Goal: Task Accomplishment & Management: Manage account settings

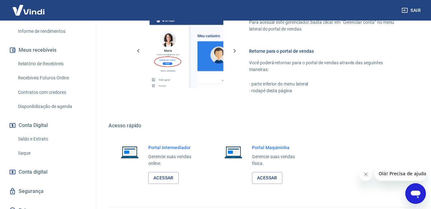
scroll to position [127, 0]
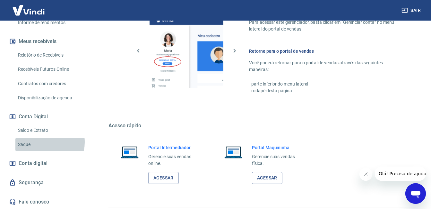
click at [40, 142] on link "Saque" at bounding box center [51, 144] width 73 height 13
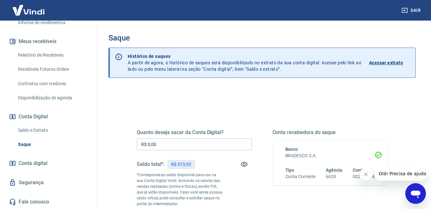
click at [162, 142] on input "R$ 0,00" at bounding box center [194, 144] width 115 height 12
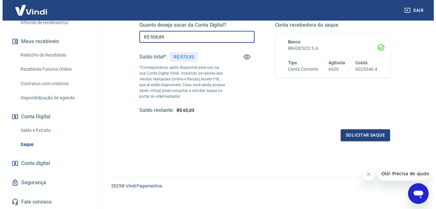
scroll to position [115, 0]
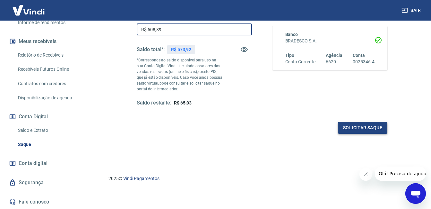
type input "R$ 508,89"
click at [373, 129] on button "Solicitar saque" at bounding box center [362, 128] width 49 height 12
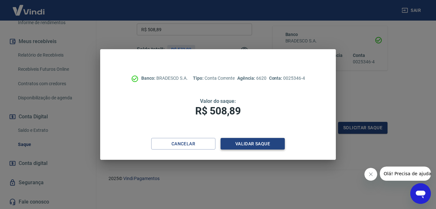
click at [271, 143] on button "Validar saque" at bounding box center [253, 144] width 64 height 12
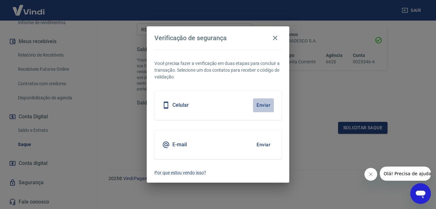
click at [264, 102] on button "Enviar" at bounding box center [263, 104] width 21 height 13
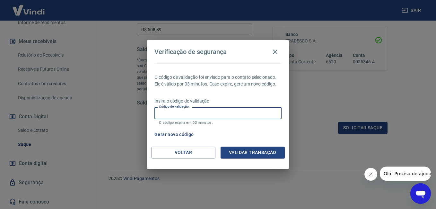
click at [263, 112] on input "Código de validação" at bounding box center [217, 113] width 127 height 12
click at [191, 135] on button "Gerar novo código" at bounding box center [174, 134] width 45 height 12
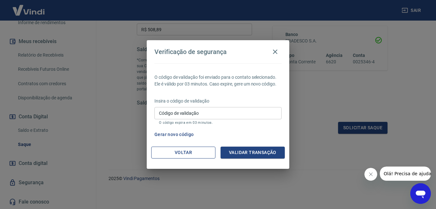
click at [192, 153] on button "Voltar" at bounding box center [183, 152] width 64 height 12
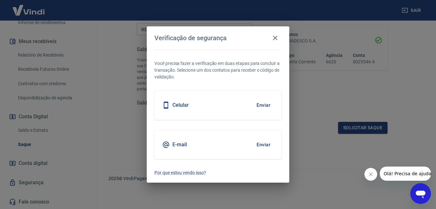
click at [256, 138] on button "Enviar" at bounding box center [263, 144] width 21 height 13
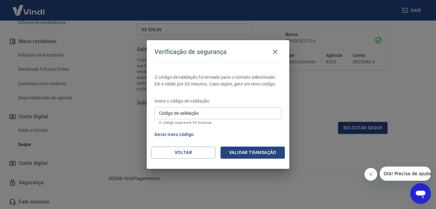
click at [242, 115] on input "Código de validação" at bounding box center [217, 113] width 127 height 12
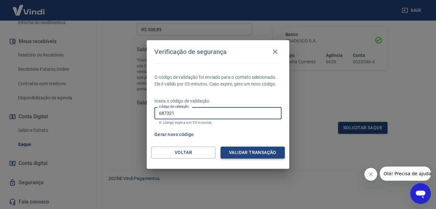
type input "687321"
click at [237, 157] on button "Validar transação" at bounding box center [253, 152] width 64 height 12
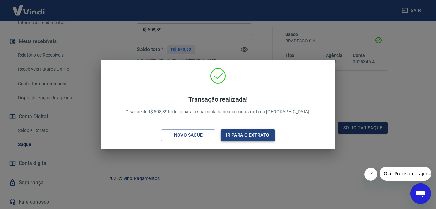
click at [238, 138] on button "Ir para o extrato" at bounding box center [248, 135] width 54 height 12
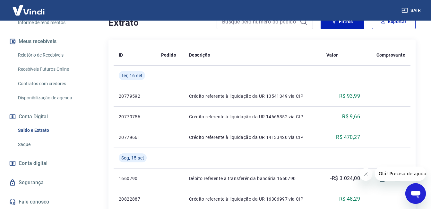
scroll to position [152, 0]
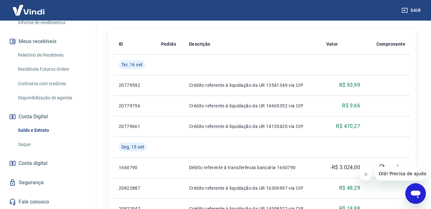
click at [73, 126] on link "Saldo e Extrato" at bounding box center [51, 130] width 73 height 13
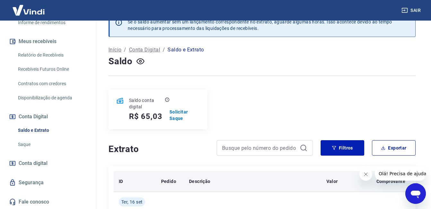
scroll to position [152, 0]
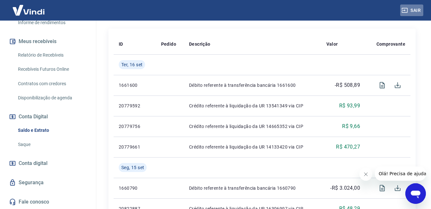
click at [411, 5] on button "Sair" at bounding box center [411, 10] width 23 height 12
